Goal: Check status: Check status

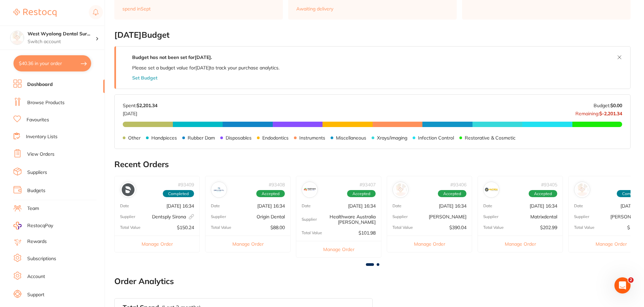
scroll to position [168, 0]
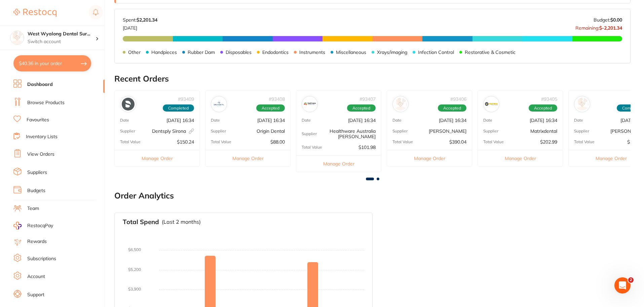
click at [29, 152] on link "View Orders" at bounding box center [40, 154] width 27 height 7
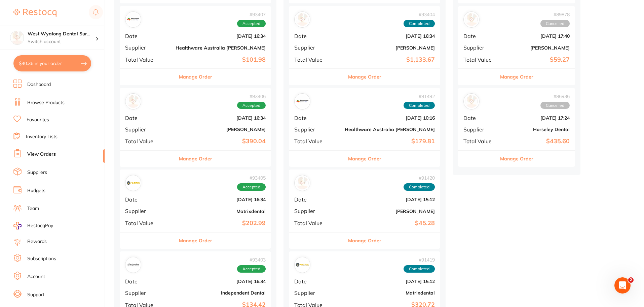
scroll to position [168, 0]
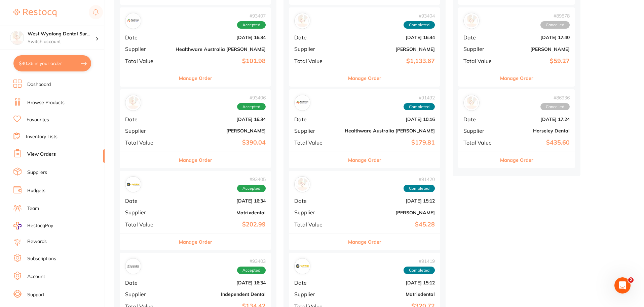
click at [206, 121] on b "[DATE] 16:34" at bounding box center [221, 118] width 90 height 5
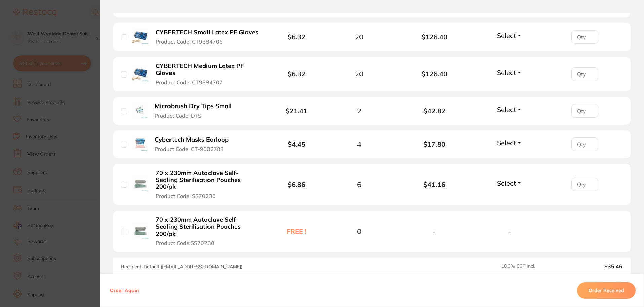
scroll to position [202, 0]
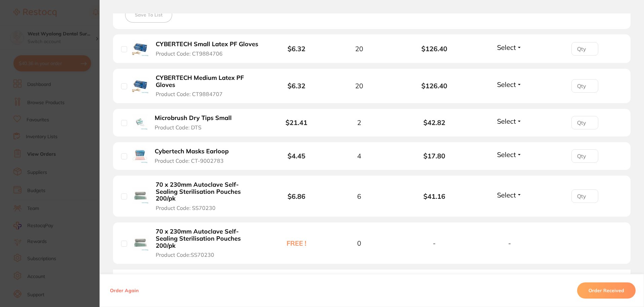
click at [609, 292] on button "Order Received" at bounding box center [606, 290] width 59 height 16
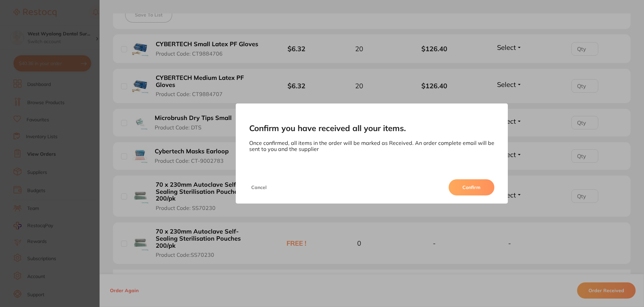
click at [474, 192] on button "Confirm" at bounding box center [472, 187] width 46 height 16
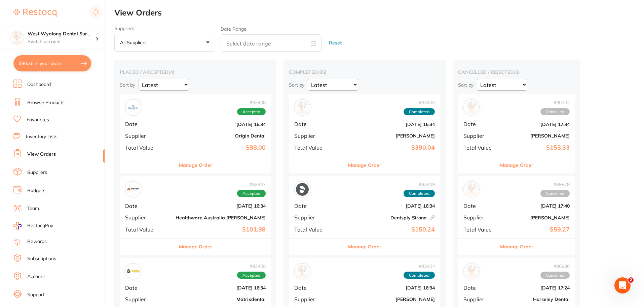
click at [348, 166] on button "Manage Order" at bounding box center [364, 165] width 33 height 16
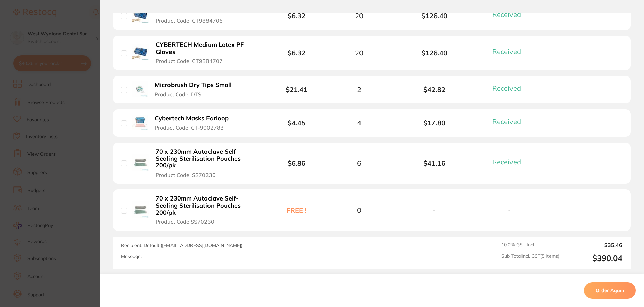
scroll to position [236, 0]
click at [61, 145] on section "Order ID: Restocq- 93406 Order Information 5 Received Completed Order Order Dat…" at bounding box center [322, 153] width 644 height 307
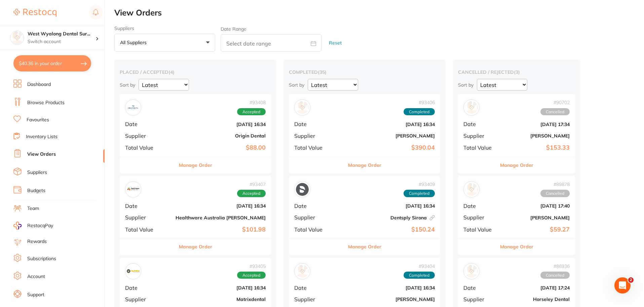
click at [27, 6] on link at bounding box center [34, 12] width 43 height 15
